Goal: Information Seeking & Learning: Learn about a topic

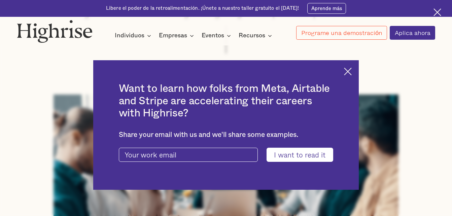
scroll to position [162, 0]
click at [352, 72] on img at bounding box center [348, 72] width 8 height 8
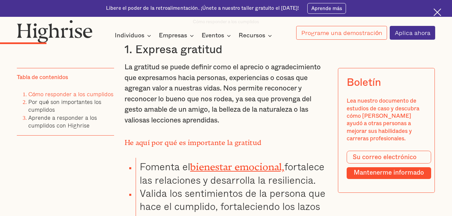
scroll to position [1038, 0]
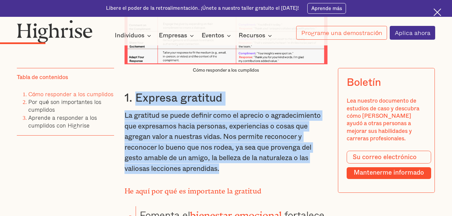
drag, startPoint x: 137, startPoint y: 113, endPoint x: 225, endPoint y: 183, distance: 112.2
copy div "Expresa gratitud La gratitud se puede definir como el aprecio o agradecimiento …"
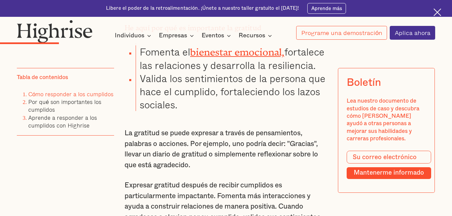
scroll to position [1199, 0]
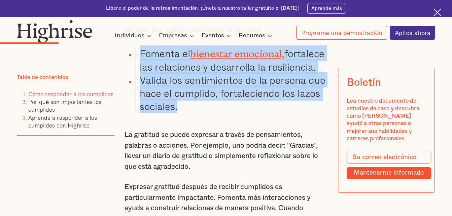
drag, startPoint x: 139, startPoint y: 66, endPoint x: 184, endPoint y: 132, distance: 79.8
click at [184, 113] on ul "Fomenta el bienestar emocional, fortalece las relaciones y desarrolla la resili…" at bounding box center [222, 79] width 212 height 68
copy ul "Fomenta el bienestar emocional, fortalece las relaciones y desarrolla la resili…"
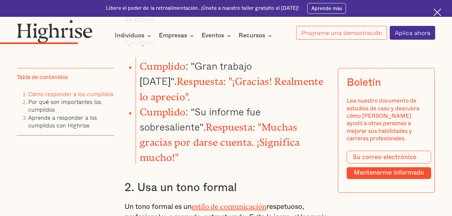
scroll to position [1442, 0]
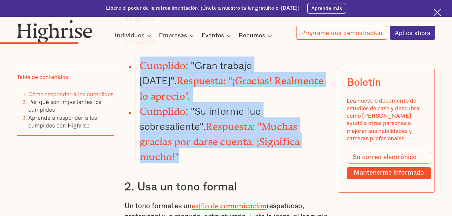
drag, startPoint x: 139, startPoint y: 87, endPoint x: 180, endPoint y: 169, distance: 92.2
click at [180, 163] on ul "Cumplido : "Gran trabajo [DATE]". Respuesta: "¡Gracias! Realmente lo aprecio". …" at bounding box center [222, 110] width 212 height 106
copy ul "Cumplido : "Gran trabajo [DATE]". Respuesta: "¡Gracias! Realmente lo aprecio". …"
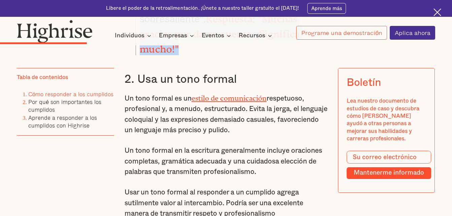
scroll to position [1590, 0]
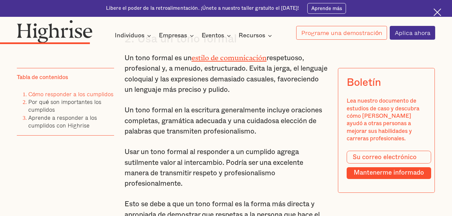
click at [193, 177] on p "Usar un tono formal al responder a un cumplido agrega sutilmente valor al inter…" at bounding box center [226, 168] width 203 height 42
drag, startPoint x: 135, startPoint y: 55, endPoint x: 279, endPoint y: 103, distance: 152.0
click at [279, 103] on div "Cómo responder a los cumplidos Cómo responder a los cumplidos 1. Expresa gratit…" at bounding box center [226, 90] width 203 height 1506
copy div "Usa un tono formal Un tono formal es un estilo de comunicación respetuoso, prof…"
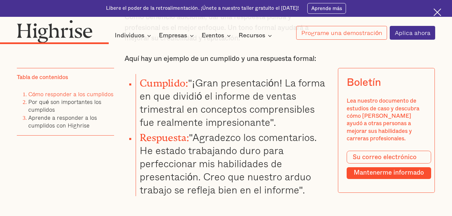
scroll to position [1833, 0]
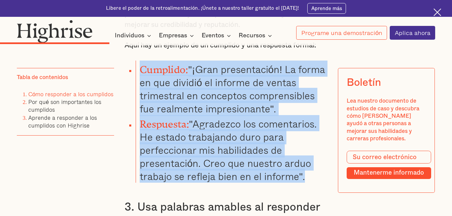
drag, startPoint x: 141, startPoint y: 84, endPoint x: 307, endPoint y: 189, distance: 196.5
click at [307, 183] on ul "Cumplido: "¡Gran presentación! La forma en que dividió el informe de ventas tri…" at bounding box center [222, 122] width 212 height 123
copy ul "Cumplido: "¡Gran presentación! La forma en que dividió el informe de ventas tri…"
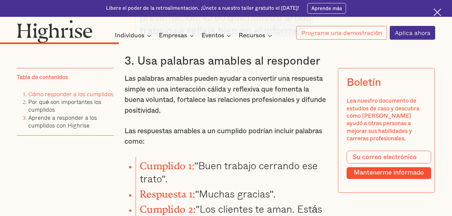
scroll to position [1995, 0]
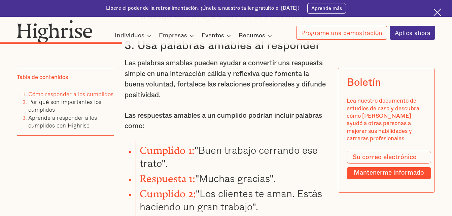
click at [180, 100] on p "Las palabras amables pueden ayudar a convertir una respuesta simple en una inte…" at bounding box center [226, 79] width 203 height 42
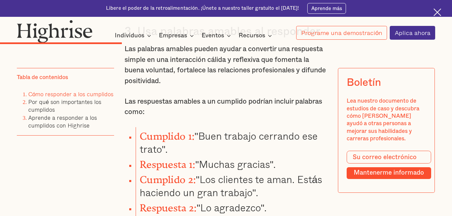
scroll to position [2008, 0]
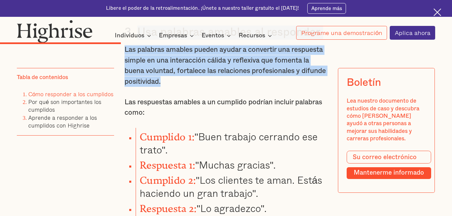
drag, startPoint x: 136, startPoint y: 47, endPoint x: 241, endPoint y: 99, distance: 117.7
copy div "Usa palabras amables al responder Las palabras amables pueden ayudar a converti…"
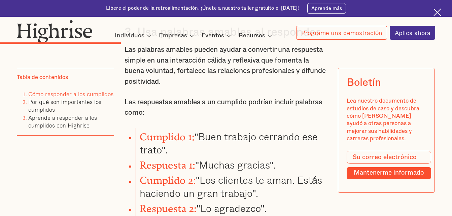
click at [192, 156] on li "Cumplido 1: "Buen trabajo cerrando ese trato"." at bounding box center [232, 142] width 192 height 28
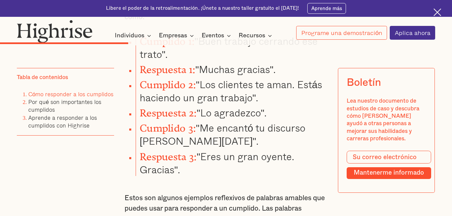
scroll to position [2102, 0]
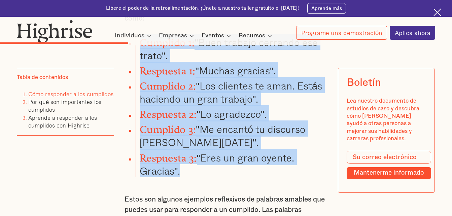
drag, startPoint x: 142, startPoint y: 55, endPoint x: 200, endPoint y: 178, distance: 136.5
click at [200, 178] on ul "Cumplido 1: "Buen trabajo cerrando ese trato". Respuesta 1: "Muchas gracias". C…" at bounding box center [222, 106] width 212 height 144
copy ul "Cumplido 1: "Buen trabajo cerrando ese trato". Respuesta 1: "Muchas gracias". C…"
